Goal: Transaction & Acquisition: Subscribe to service/newsletter

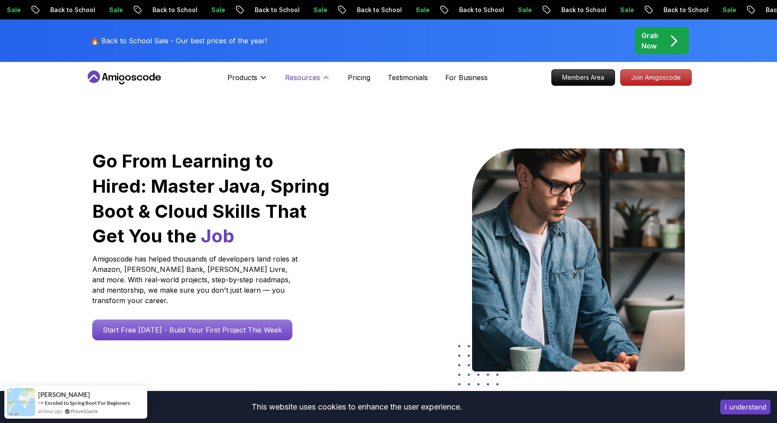
click at [306, 84] on button "Resources" at bounding box center [308, 80] width 46 height 17
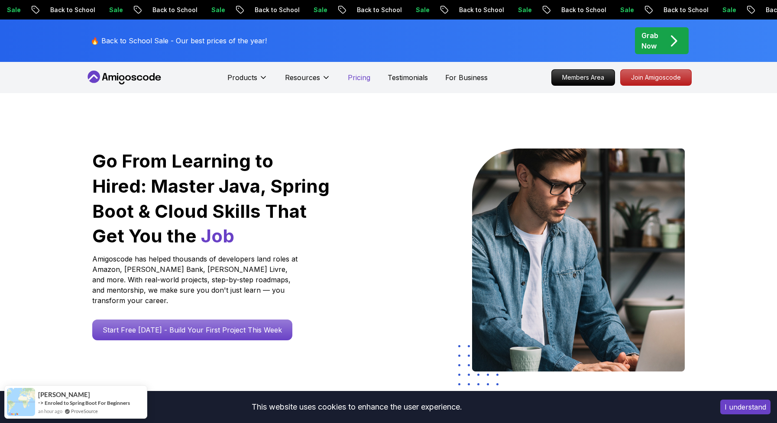
click at [358, 82] on p "Pricing" at bounding box center [359, 77] width 23 height 10
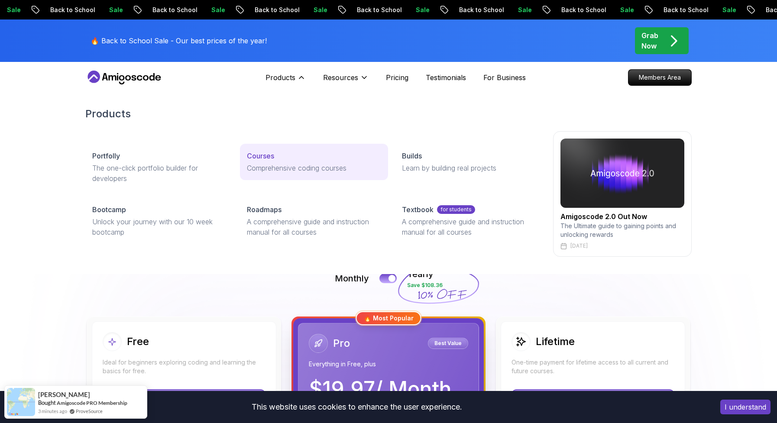
click at [269, 174] on link "Courses Comprehensive coding courses" at bounding box center [314, 162] width 148 height 36
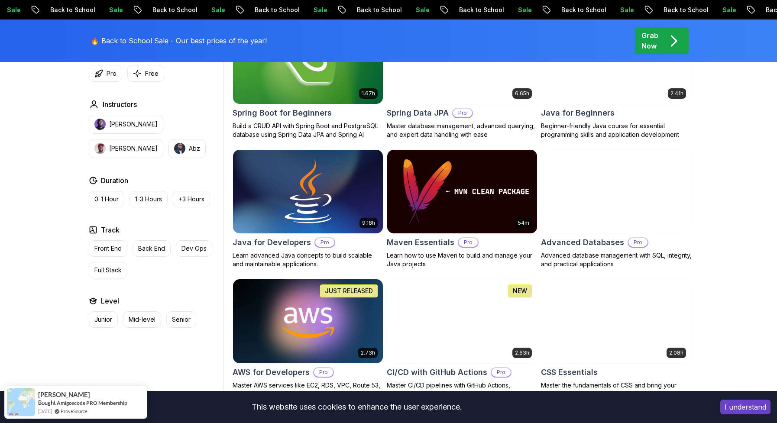
scroll to position [460, 0]
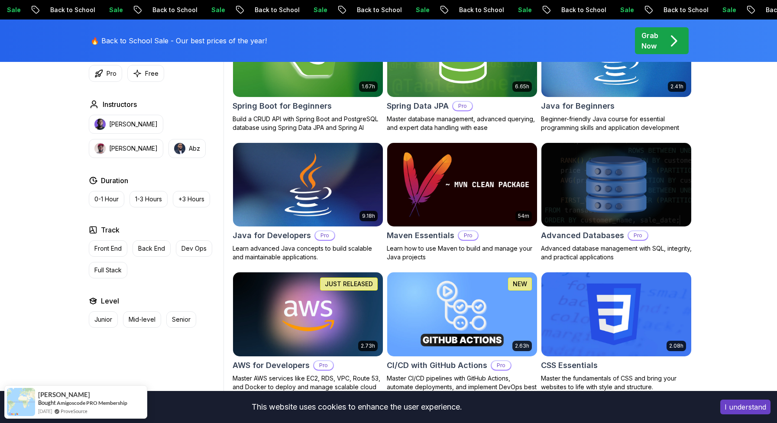
click at [287, 234] on h2 "Java for Developers" at bounding box center [272, 236] width 78 height 12
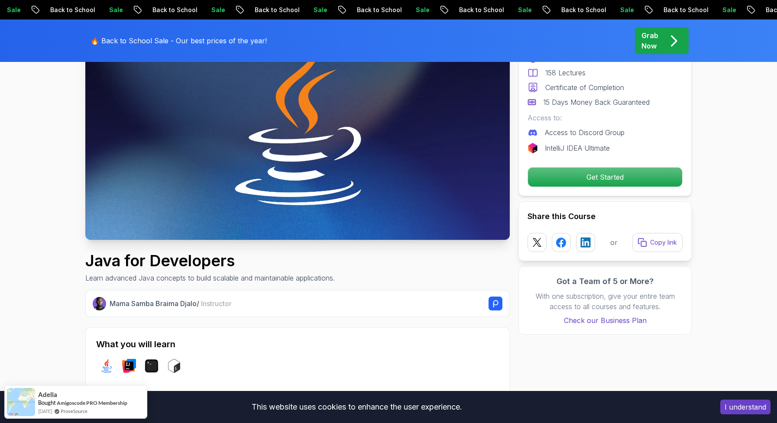
scroll to position [312, 0]
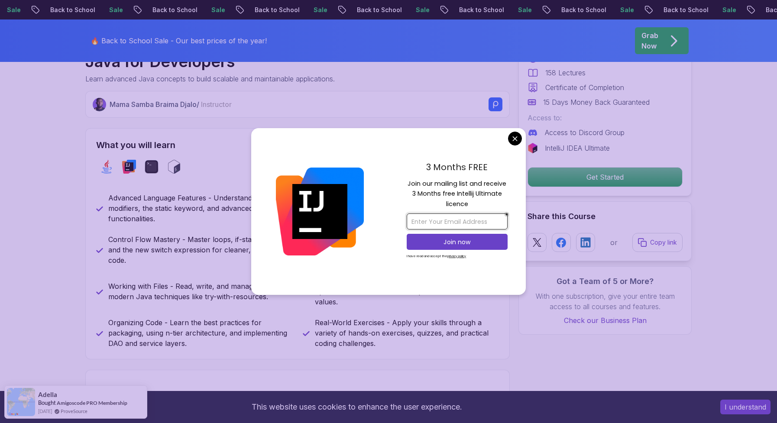
click at [428, 215] on input "email" at bounding box center [457, 222] width 101 height 16
paste input "[EMAIL_ADDRESS][DOMAIN_NAME]"
type input "[EMAIL_ADDRESS][DOMAIN_NAME]"
click at [432, 242] on p "Join now" at bounding box center [457, 242] width 82 height 9
